Goal: Use online tool/utility: Utilize a website feature to perform a specific function

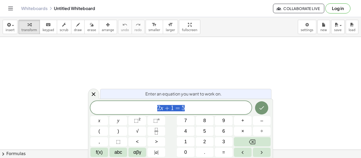
scroll to position [167, 0]
click at [165, 94] on span "Enter an equation you want to work on." at bounding box center [183, 94] width 76 height 6
click at [193, 108] on span "2 x + 1 = 5" at bounding box center [170, 108] width 161 height 7
click at [164, 106] on span "+" at bounding box center [167, 108] width 8 height 6
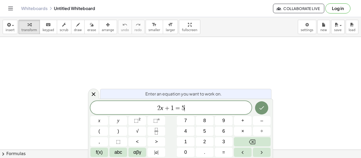
click at [218, 108] on span "2 x + 1 = 5 ​" at bounding box center [170, 108] width 161 height 7
click at [161, 108] on var "x" at bounding box center [161, 108] width 3 height 7
click at [194, 106] on span "2 ​ x + 1 = 5" at bounding box center [170, 108] width 161 height 7
click at [166, 109] on span "+" at bounding box center [167, 108] width 8 height 6
click at [258, 107] on icon "Done" at bounding box center [261, 108] width 6 height 6
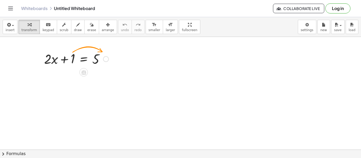
click at [106, 58] on div at bounding box center [106, 59] width 6 height 6
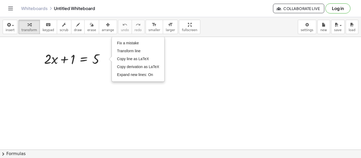
click at [88, 85] on div at bounding box center [180, 39] width 361 height 338
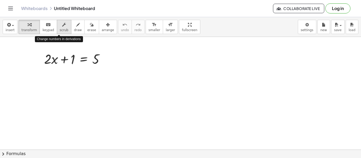
click at [62, 27] on button "scrub" at bounding box center [64, 27] width 15 height 14
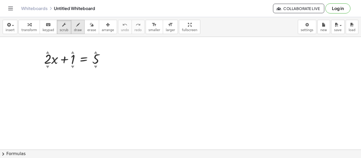
click at [74, 29] on span "draw" at bounding box center [78, 30] width 8 height 4
drag, startPoint x: 76, startPoint y: 85, endPoint x: 67, endPoint y: 110, distance: 27.0
click at [67, 110] on div at bounding box center [180, 39] width 361 height 338
drag, startPoint x: 59, startPoint y: 88, endPoint x: 87, endPoint y: 106, distance: 33.1
click at [87, 106] on div at bounding box center [180, 39] width 361 height 338
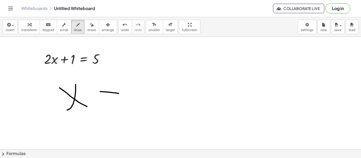
drag, startPoint x: 100, startPoint y: 92, endPoint x: 119, endPoint y: 92, distance: 19.3
click at [119, 92] on div at bounding box center [180, 39] width 361 height 338
drag, startPoint x: 99, startPoint y: 100, endPoint x: 119, endPoint y: 102, distance: 20.5
click at [119, 102] on div at bounding box center [180, 39] width 361 height 338
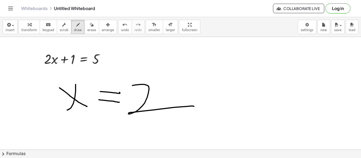
drag, startPoint x: 132, startPoint y: 86, endPoint x: 194, endPoint y: 107, distance: 65.1
click at [194, 107] on div at bounding box center [180, 39] width 361 height 338
click at [118, 27] on button "undo undo" at bounding box center [125, 27] width 14 height 14
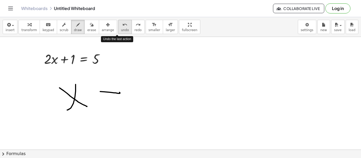
click at [118, 27] on button "undo undo" at bounding box center [125, 27] width 14 height 14
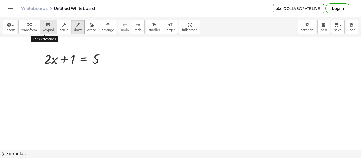
click at [46, 27] on icon "keyboard" at bounding box center [48, 25] width 5 height 6
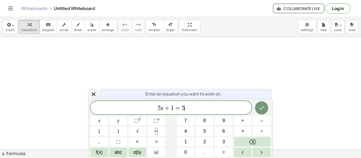
click at [186, 105] on span "2 x + 1 = 5 ​" at bounding box center [170, 108] width 161 height 7
click at [9, 25] on icon "button" at bounding box center [8, 25] width 5 height 6
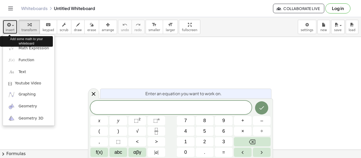
click at [13, 25] on div "button" at bounding box center [10, 24] width 9 height 6
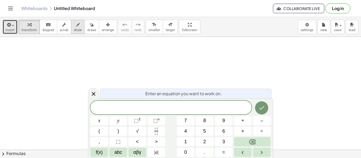
click at [74, 28] on span "draw" at bounding box center [78, 30] width 8 height 4
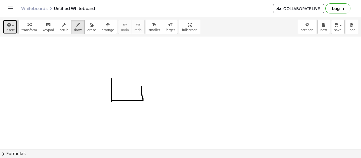
drag, startPoint x: 111, startPoint y: 79, endPoint x: 140, endPoint y: 86, distance: 29.9
click at [140, 86] on div at bounding box center [180, 150] width 361 height 226
drag, startPoint x: 111, startPoint y: 78, endPoint x: 142, endPoint y: 86, distance: 31.7
click at [142, 86] on div at bounding box center [180, 150] width 361 height 226
click at [87, 23] on div "button" at bounding box center [91, 24] width 9 height 6
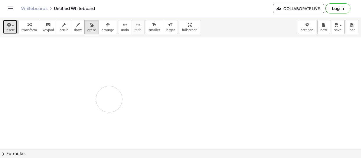
drag, startPoint x: 115, startPoint y: 74, endPoint x: 109, endPoint y: 99, distance: 25.8
click at [109, 99] on div at bounding box center [180, 150] width 361 height 226
click at [74, 30] on span "draw" at bounding box center [78, 30] width 8 height 4
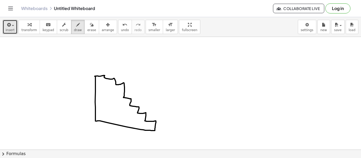
click at [94, 77] on div at bounding box center [180, 150] width 361 height 226
click at [87, 29] on span "erase" at bounding box center [91, 30] width 9 height 4
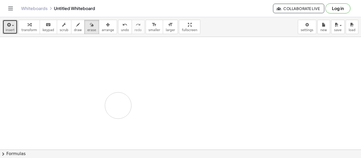
drag, startPoint x: 129, startPoint y: 95, endPoint x: 124, endPoint y: 106, distance: 13.1
click at [124, 106] on div at bounding box center [180, 150] width 361 height 226
click at [74, 29] on span "draw" at bounding box center [78, 30] width 8 height 4
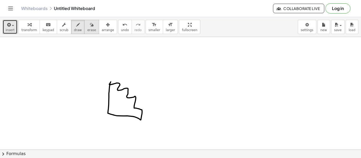
click at [87, 30] on span "erase" at bounding box center [91, 30] width 9 height 4
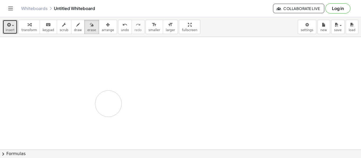
drag, startPoint x: 103, startPoint y: 79, endPoint x: 108, endPoint y: 104, distance: 25.2
click at [108, 104] on div at bounding box center [180, 150] width 361 height 226
click at [76, 27] on icon "button" at bounding box center [78, 25] width 4 height 6
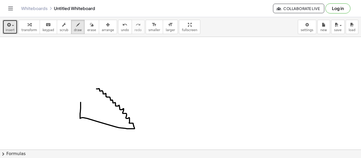
drag, startPoint x: 81, startPoint y: 102, endPoint x: 97, endPoint y: 90, distance: 20.9
click at [97, 90] on div at bounding box center [180, 150] width 361 height 226
drag, startPoint x: 97, startPoint y: 90, endPoint x: 81, endPoint y: 103, distance: 20.8
click at [81, 103] on div at bounding box center [180, 150] width 361 height 226
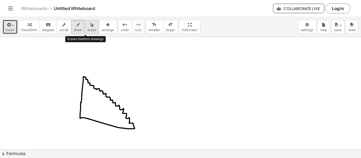
click at [90, 27] on icon "button" at bounding box center [92, 25] width 4 height 6
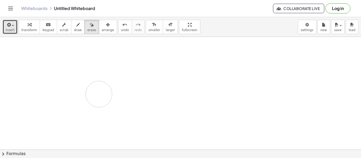
drag, startPoint x: 84, startPoint y: 76, endPoint x: 98, endPoint y: 94, distance: 23.6
click at [98, 94] on div at bounding box center [180, 150] width 361 height 226
click at [74, 24] on div "button" at bounding box center [78, 24] width 8 height 6
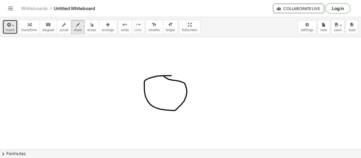
drag, startPoint x: 171, startPoint y: 76, endPoint x: 164, endPoint y: 76, distance: 7.1
click at [164, 76] on div at bounding box center [180, 150] width 361 height 226
click at [87, 28] on span "erase" at bounding box center [91, 30] width 9 height 4
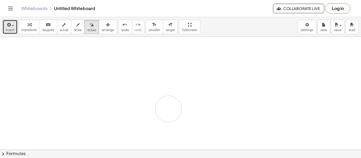
drag, startPoint x: 165, startPoint y: 77, endPoint x: 168, endPoint y: 109, distance: 32.1
click at [168, 109] on div at bounding box center [180, 150] width 361 height 226
click at [76, 24] on icon "button" at bounding box center [78, 25] width 4 height 6
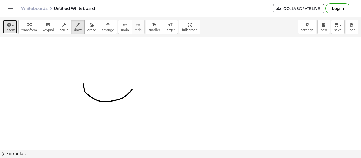
drag, startPoint x: 83, startPoint y: 84, endPoint x: 132, endPoint y: 89, distance: 48.6
click at [132, 89] on div at bounding box center [180, 150] width 361 height 226
drag, startPoint x: 84, startPoint y: 84, endPoint x: 133, endPoint y: 90, distance: 50.0
click at [133, 90] on div at bounding box center [180, 150] width 361 height 226
drag, startPoint x: 88, startPoint y: 85, endPoint x: 86, endPoint y: 92, distance: 7.1
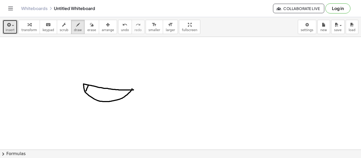
click at [86, 92] on div at bounding box center [180, 150] width 361 height 226
drag, startPoint x: 96, startPoint y: 87, endPoint x: 90, endPoint y: 100, distance: 14.8
click at [90, 100] on div at bounding box center [180, 150] width 361 height 226
drag, startPoint x: 102, startPoint y: 88, endPoint x: 98, endPoint y: 105, distance: 17.4
click at [98, 105] on div at bounding box center [180, 150] width 361 height 226
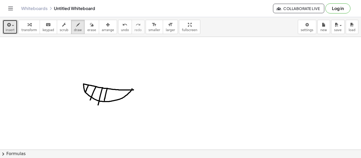
drag, startPoint x: 107, startPoint y: 89, endPoint x: 104, endPoint y: 101, distance: 12.2
click at [104, 101] on div at bounding box center [180, 150] width 361 height 226
drag, startPoint x: 113, startPoint y: 90, endPoint x: 110, endPoint y: 101, distance: 11.9
click at [110, 101] on div at bounding box center [180, 150] width 361 height 226
drag, startPoint x: 120, startPoint y: 90, endPoint x: 116, endPoint y: 101, distance: 11.0
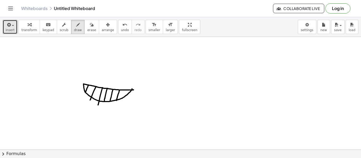
click at [116, 101] on div at bounding box center [180, 150] width 361 height 226
drag, startPoint x: 125, startPoint y: 90, endPoint x: 122, endPoint y: 98, distance: 8.9
click at [122, 98] on div at bounding box center [180, 150] width 361 height 226
click at [90, 25] on icon "button" at bounding box center [92, 25] width 4 height 6
drag, startPoint x: 133, startPoint y: 122, endPoint x: 85, endPoint y: 109, distance: 48.9
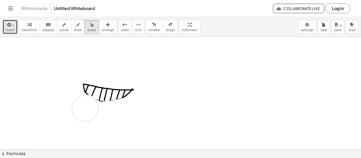
click at [85, 109] on div at bounding box center [180, 150] width 361 height 226
click at [76, 23] on icon "button" at bounding box center [78, 25] width 4 height 6
drag, startPoint x: 87, startPoint y: 93, endPoint x: 117, endPoint y: 100, distance: 30.5
click at [117, 100] on div at bounding box center [180, 150] width 361 height 226
click at [90, 26] on icon "button" at bounding box center [92, 25] width 4 height 6
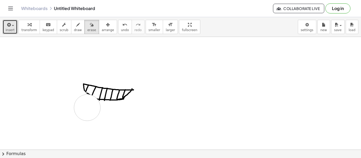
drag, startPoint x: 35, startPoint y: 82, endPoint x: 87, endPoint y: 108, distance: 58.1
click at [87, 108] on div at bounding box center [180, 150] width 361 height 226
drag, startPoint x: 87, startPoint y: 108, endPoint x: 92, endPoint y: 93, distance: 15.1
click at [92, 93] on div at bounding box center [180, 150] width 361 height 226
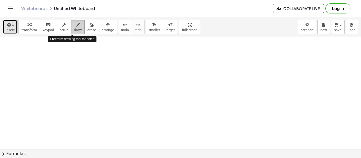
click at [76, 24] on icon "button" at bounding box center [78, 25] width 4 height 6
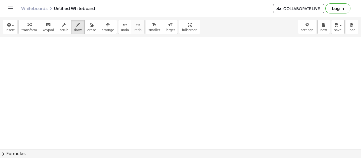
click at [4, 150] on button "chevron_right Formulas" at bounding box center [180, 154] width 361 height 8
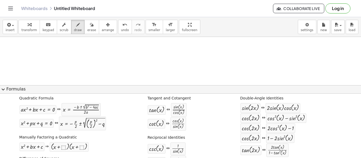
scroll to position [0, 0]
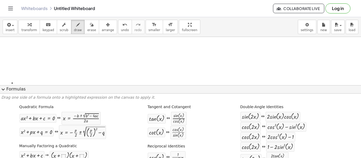
click at [12, 83] on div at bounding box center [180, 93] width 361 height 113
click at [14, 90] on button "expand_more Formulas" at bounding box center [180, 89] width 361 height 8
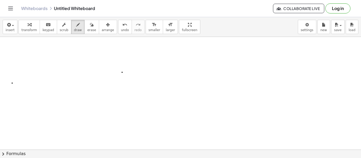
click at [122, 72] on div at bounding box center [180, 150] width 361 height 226
click at [132, 73] on div at bounding box center [180, 150] width 361 height 226
drag, startPoint x: 118, startPoint y: 76, endPoint x: 140, endPoint y: 76, distance: 22.7
click at [140, 76] on div at bounding box center [180, 150] width 361 height 226
click at [90, 28] on span "erase" at bounding box center [91, 30] width 9 height 4
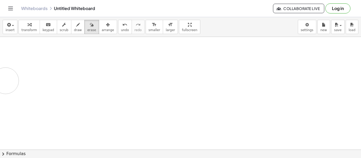
drag, startPoint x: 111, startPoint y: 76, endPoint x: 9, endPoint y: 82, distance: 102.4
click at [9, 82] on div at bounding box center [180, 150] width 361 height 226
click at [76, 22] on icon "button" at bounding box center [78, 25] width 4 height 6
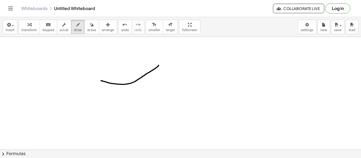
drag, startPoint x: 101, startPoint y: 81, endPoint x: 158, endPoint y: 65, distance: 59.5
click at [158, 65] on div at bounding box center [180, 150] width 361 height 226
click at [89, 30] on span "erase" at bounding box center [91, 30] width 9 height 4
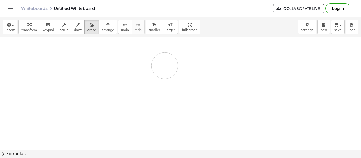
drag, startPoint x: 88, startPoint y: 64, endPoint x: 164, endPoint y: 65, distance: 76.6
click at [164, 65] on div at bounding box center [180, 150] width 361 height 226
click at [74, 28] on span "draw" at bounding box center [78, 30] width 8 height 4
drag, startPoint x: 134, startPoint y: 67, endPoint x: 135, endPoint y: 80, distance: 13.0
click at [135, 80] on div at bounding box center [180, 150] width 361 height 226
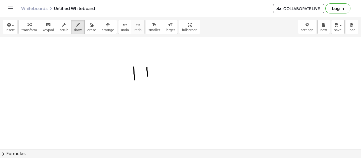
drag, startPoint x: 147, startPoint y: 67, endPoint x: 148, endPoint y: 77, distance: 9.5
click at [148, 77] on div at bounding box center [180, 150] width 361 height 226
click at [116, 85] on div at bounding box center [180, 150] width 361 height 226
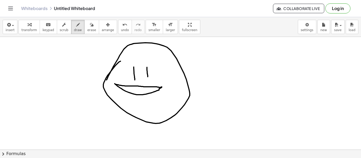
drag, startPoint x: 120, startPoint y: 61, endPoint x: 105, endPoint y: 83, distance: 26.7
click at [105, 83] on div at bounding box center [180, 150] width 361 height 226
click at [87, 28] on span "erase" at bounding box center [91, 30] width 9 height 4
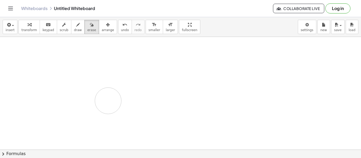
drag, startPoint x: 132, startPoint y: 50, endPoint x: 108, endPoint y: 101, distance: 56.0
click at [108, 101] on div at bounding box center [180, 150] width 361 height 226
click at [74, 29] on span "draw" at bounding box center [78, 30] width 8 height 4
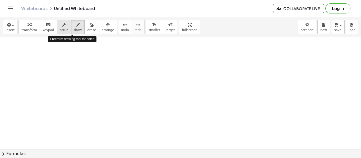
click at [62, 27] on icon "button" at bounding box center [64, 25] width 4 height 6
drag, startPoint x: 99, startPoint y: 91, endPoint x: 145, endPoint y: 87, distance: 46.1
click at [145, 87] on div at bounding box center [180, 150] width 361 height 226
click at [75, 29] on span "draw" at bounding box center [78, 30] width 8 height 4
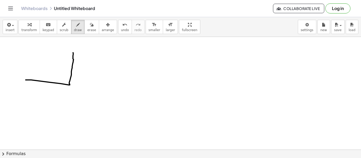
drag, startPoint x: 26, startPoint y: 80, endPoint x: 73, endPoint y: 53, distance: 54.4
click at [73, 53] on div at bounding box center [180, 150] width 361 height 226
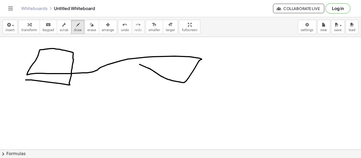
drag, startPoint x: 73, startPoint y: 53, endPoint x: 125, endPoint y: 59, distance: 52.4
click at [125, 59] on div at bounding box center [180, 150] width 361 height 226
click at [89, 22] on div "button" at bounding box center [91, 24] width 9 height 6
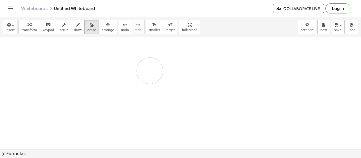
drag, startPoint x: 65, startPoint y: 42, endPoint x: 131, endPoint y: 69, distance: 71.0
click at [131, 69] on div at bounding box center [180, 150] width 361 height 226
click at [74, 28] on span "draw" at bounding box center [78, 30] width 8 height 4
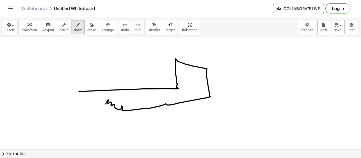
drag, startPoint x: 79, startPoint y: 92, endPoint x: 106, endPoint y: 104, distance: 29.9
click at [106, 104] on div at bounding box center [180, 150] width 361 height 226
click at [87, 29] on span "erase" at bounding box center [91, 30] width 9 height 4
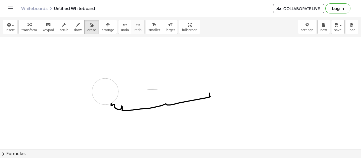
drag, startPoint x: 70, startPoint y: 91, endPoint x: 105, endPoint y: 92, distance: 34.9
click at [105, 92] on div at bounding box center [180, 150] width 361 height 226
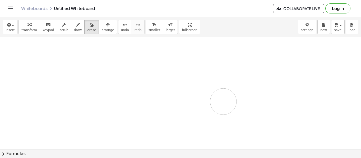
drag, startPoint x: 105, startPoint y: 92, endPoint x: 236, endPoint y: 98, distance: 130.6
click at [236, 98] on div at bounding box center [180, 150] width 361 height 226
